Goal: Obtain resource: Obtain resource

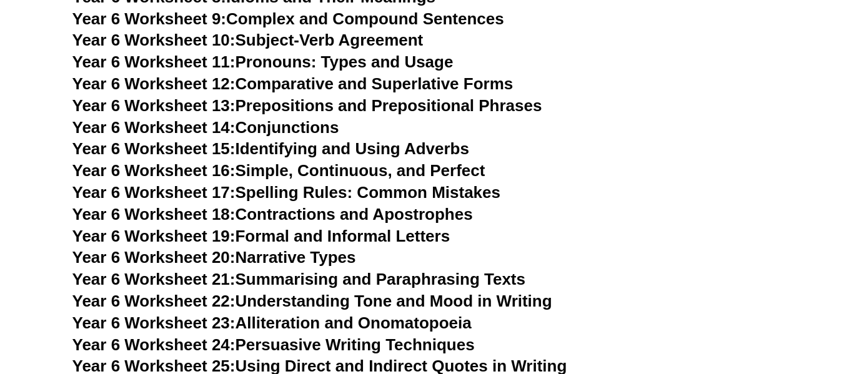
scroll to position [6825, 0]
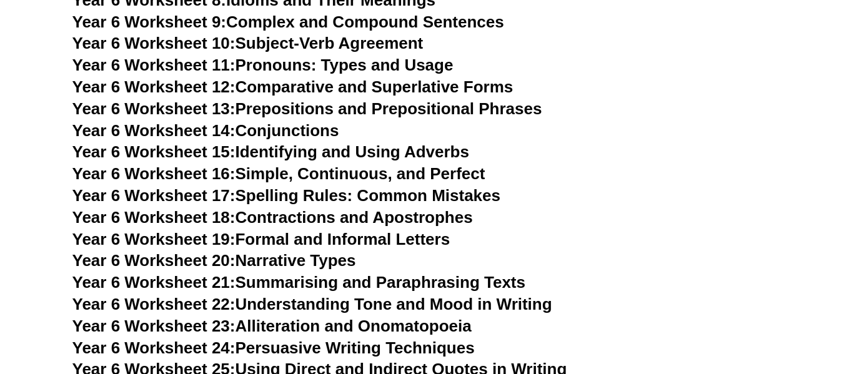
click at [175, 121] on span "Year 6 Worksheet 14:" at bounding box center [153, 130] width 163 height 19
click at [252, 208] on link "Year 6 Worksheet 18: Contractions and Apostrophes" at bounding box center [272, 217] width 401 height 19
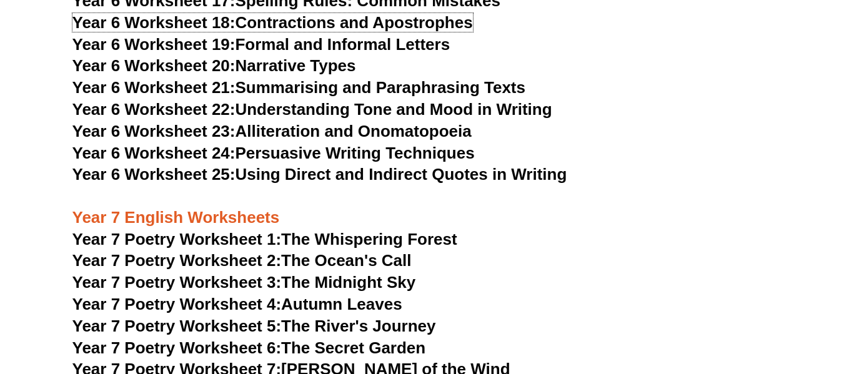
scroll to position [7020, 0]
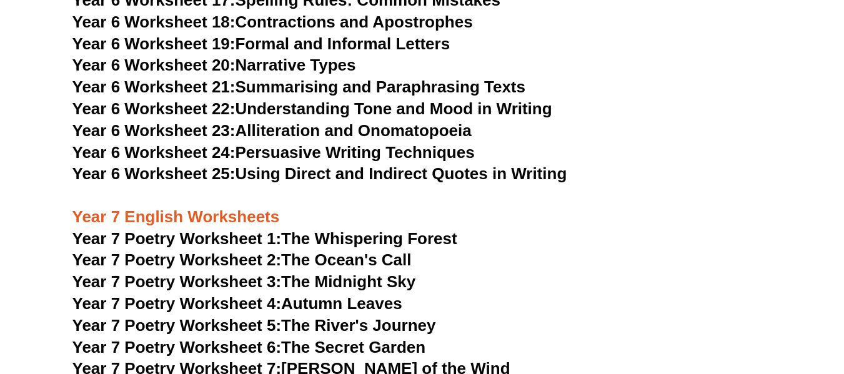
click at [287, 229] on link "Year 7 Poetry Worksheet 1: The Whispering Forest" at bounding box center [264, 238] width 385 height 19
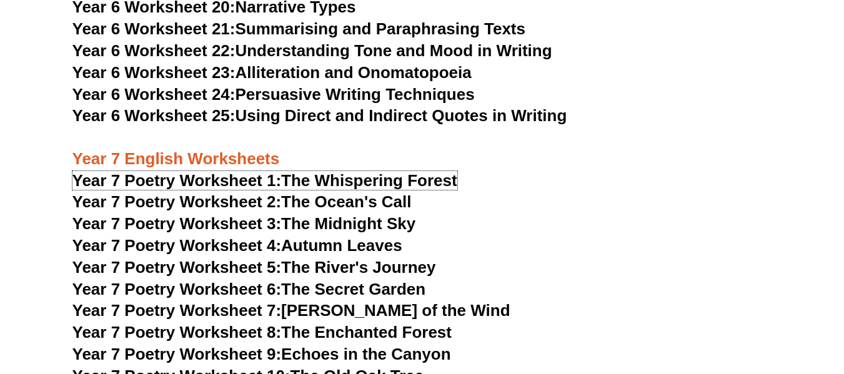
scroll to position [7089, 0]
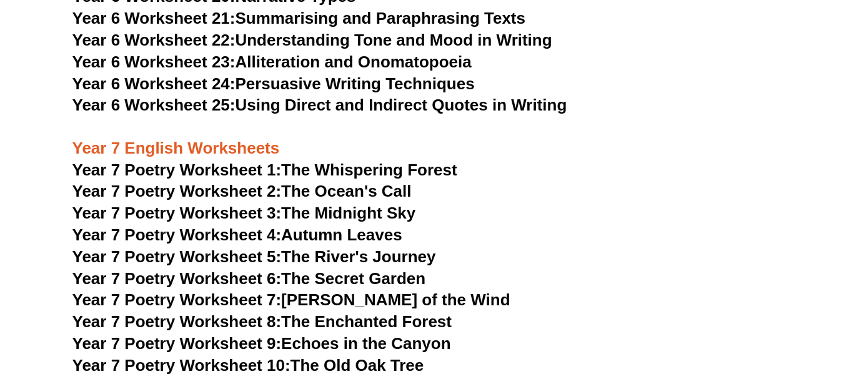
click at [308, 182] on link "Year 7 Poetry Worksheet 2: The Ocean's Call" at bounding box center [241, 191] width 339 height 19
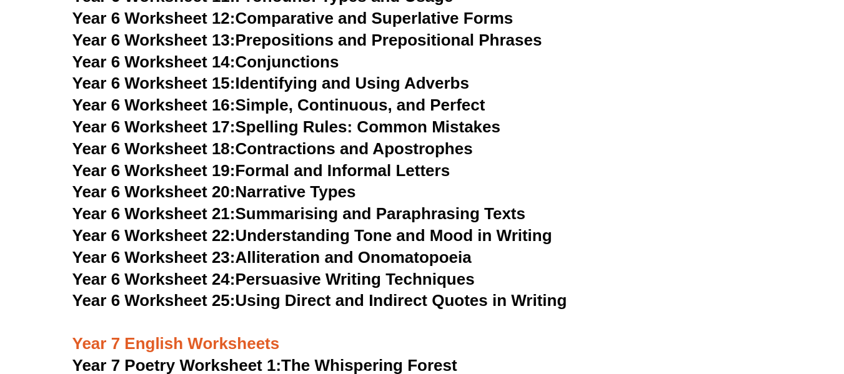
scroll to position [6893, 0]
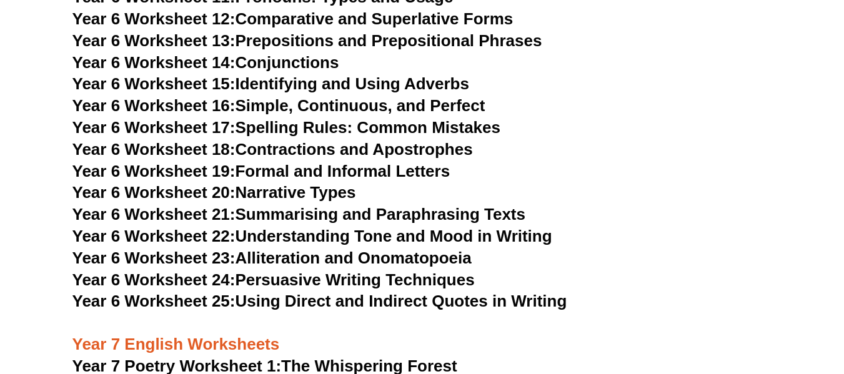
click at [278, 205] on link "Year 6 Worksheet 21: Summarising and Paraphrasing Texts" at bounding box center [298, 214] width 453 height 19
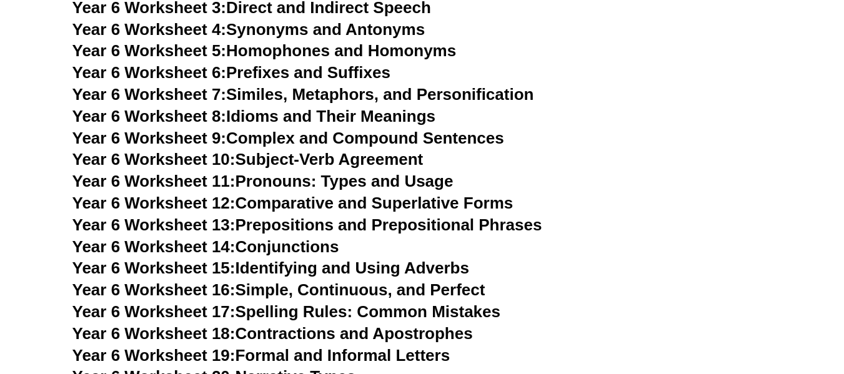
scroll to position [6708, 0]
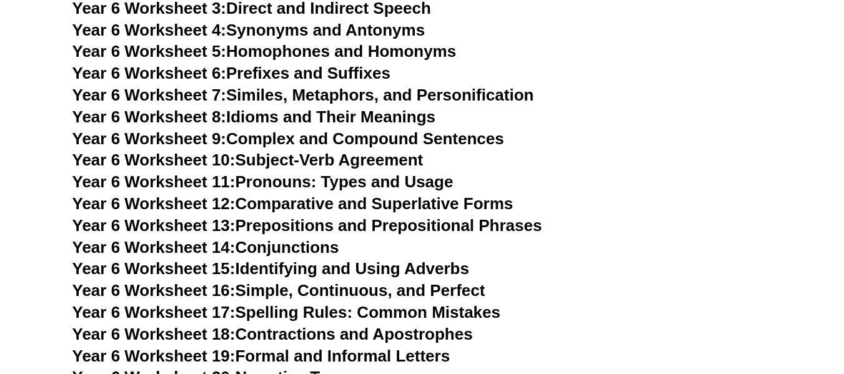
click at [222, 129] on span "Year 6 Worksheet 9:" at bounding box center [149, 138] width 154 height 19
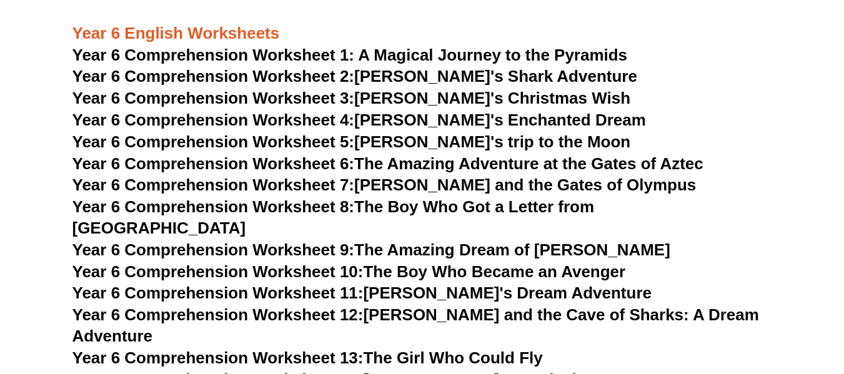
scroll to position [6245, 0]
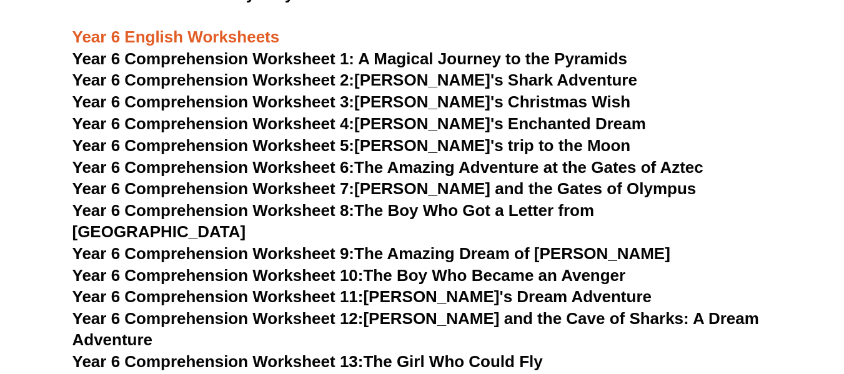
click at [285, 55] on span "Year 6 Comprehension Worksheet 1: A Magical Journey to the Pyramids" at bounding box center [350, 58] width 556 height 19
click at [345, 78] on span "Year 6 Comprehension Worksheet 2:" at bounding box center [213, 80] width 282 height 19
click at [326, 123] on span "Year 6 Comprehension Worksheet 4:" at bounding box center [213, 123] width 282 height 19
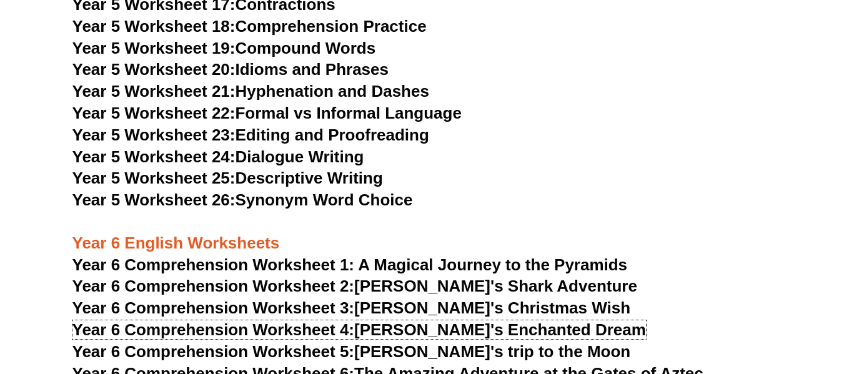
scroll to position [6035, 0]
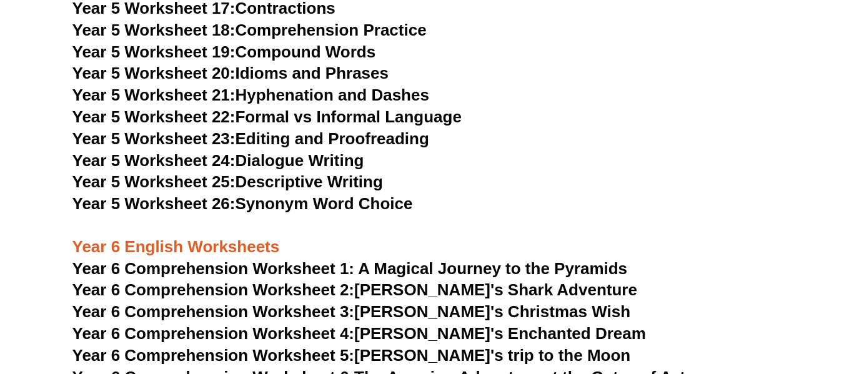
click at [296, 206] on link "Year 5 Worksheet 26: Synonym Word Choice" at bounding box center [242, 203] width 341 height 19
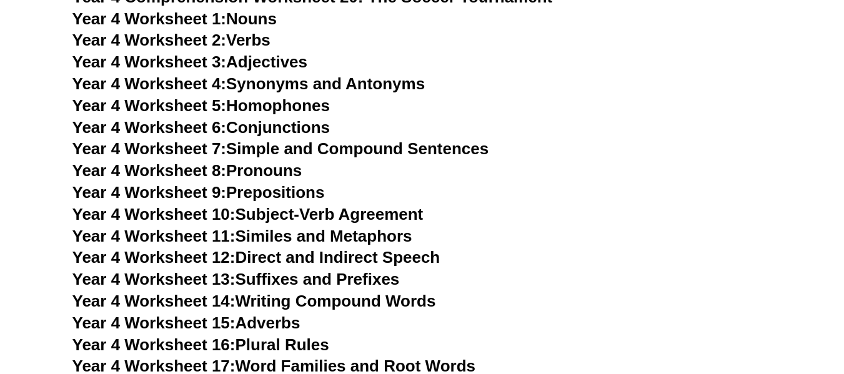
scroll to position [4894, 0]
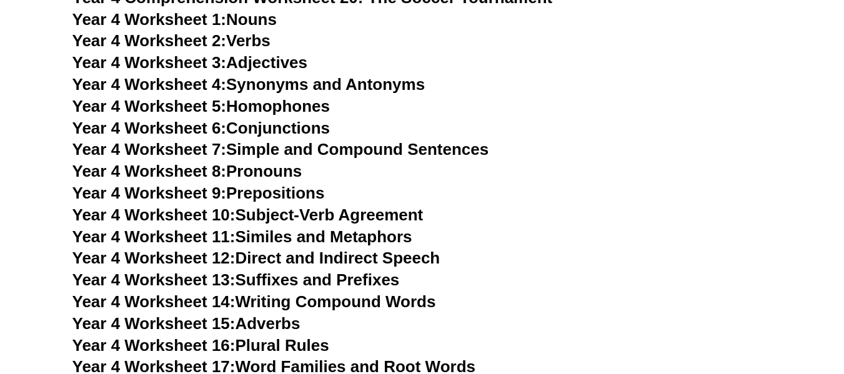
click at [247, 150] on link "Year 4 Worksheet 7: Simple and Compound Sentences" at bounding box center [280, 149] width 417 height 19
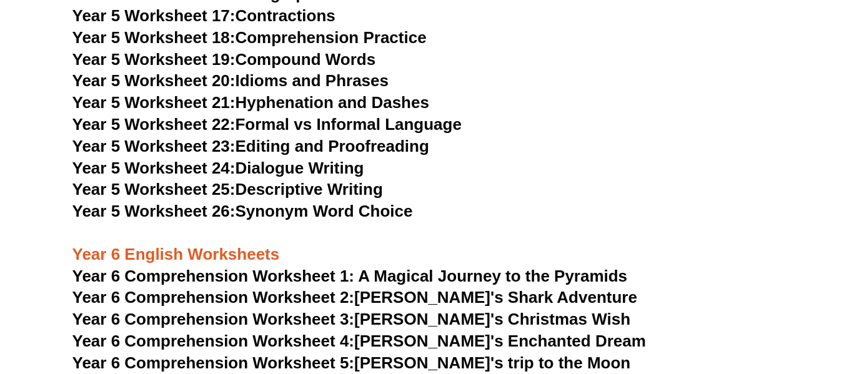
scroll to position [6030, 0]
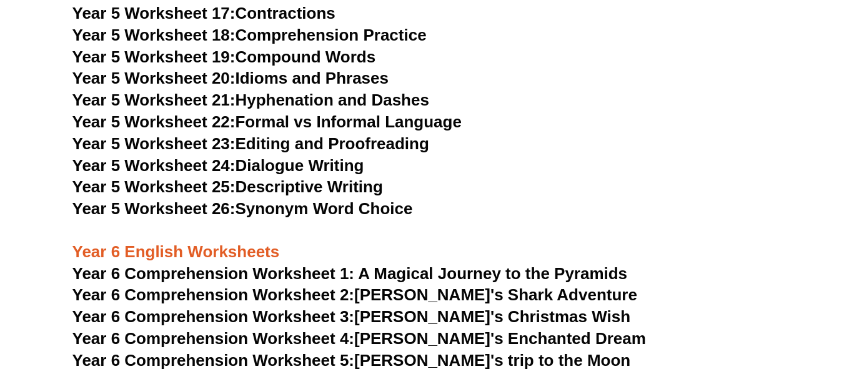
click at [195, 142] on span "Year 5 Worksheet 23:" at bounding box center [153, 143] width 163 height 19
